Goal: Information Seeking & Learning: Check status

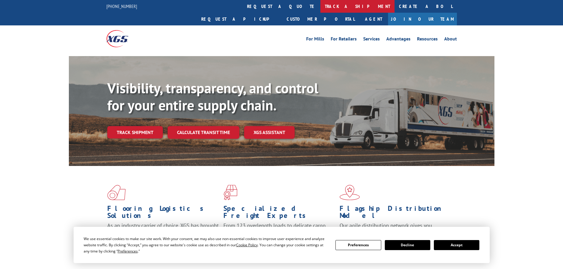
click at [320, 7] on link "track a shipment" at bounding box center [357, 6] width 74 height 13
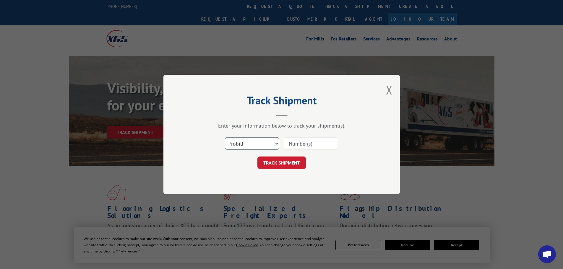
click at [252, 143] on select "Select category... Probill BOL PO" at bounding box center [252, 143] width 54 height 12
select select "bol"
click at [225, 137] on select "Select category... Probill BOL PO" at bounding box center [252, 143] width 54 height 12
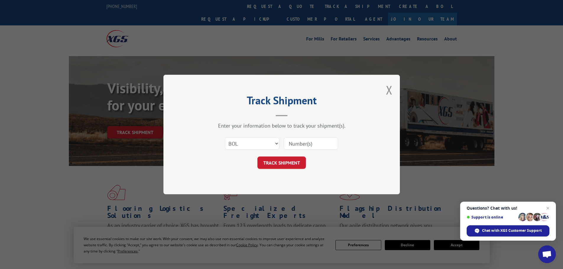
click at [304, 146] on input at bounding box center [311, 143] width 54 height 12
paste input "6016766"
type input "6016766"
click at [285, 166] on button "TRACK SHIPMENT" at bounding box center [281, 163] width 48 height 12
